Goal: Use online tool/utility: Utilize a website feature to perform a specific function

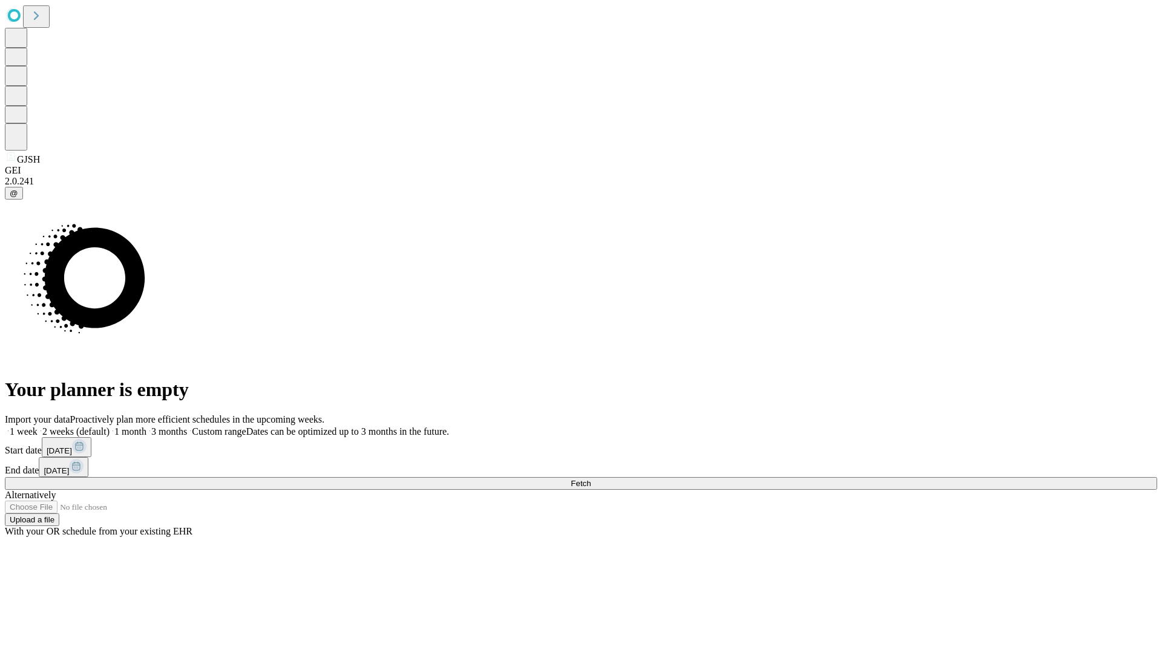
click at [591, 479] on span "Fetch" at bounding box center [581, 483] width 20 height 9
